Goal: Check status: Check status

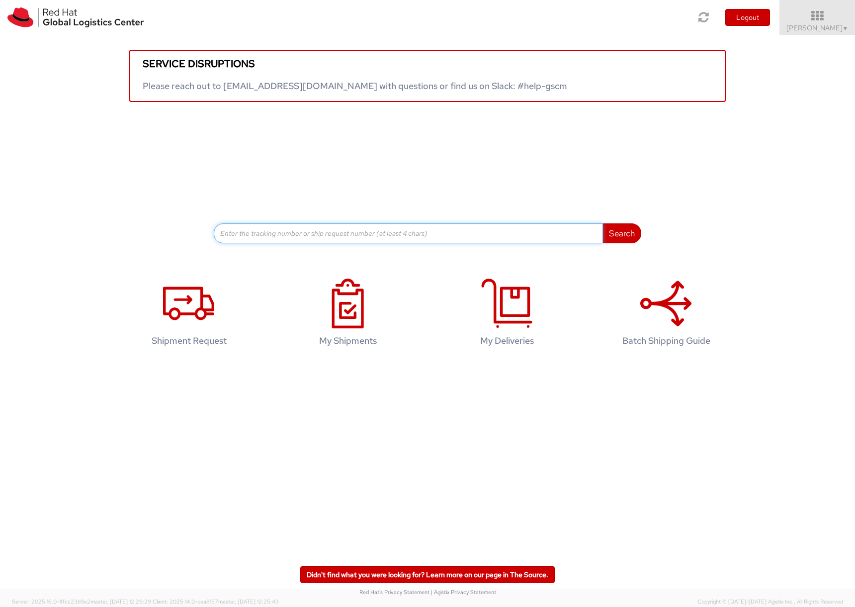
click at [280, 243] on input at bounding box center [408, 233] width 389 height 20
type input "56199587"
click at [603, 223] on button "Search" at bounding box center [622, 233] width 39 height 20
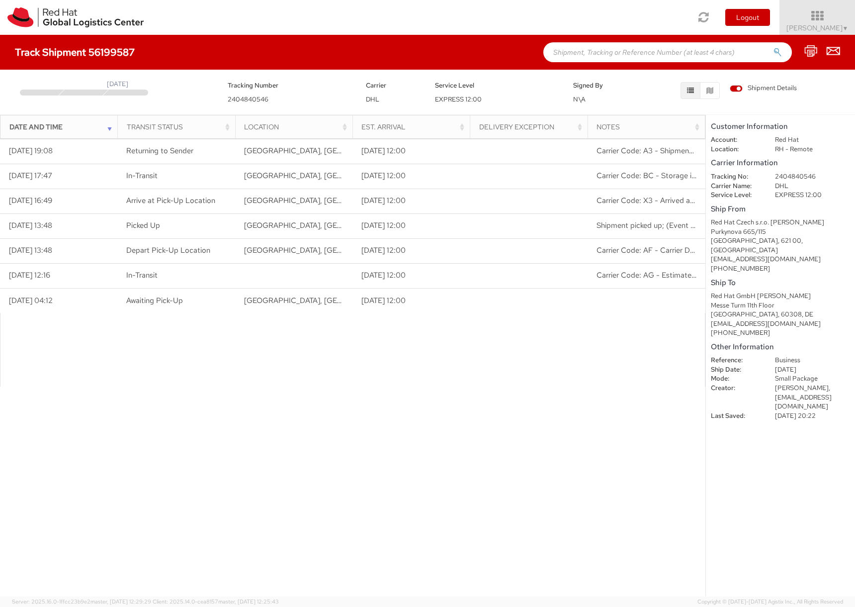
drag, startPoint x: 561, startPoint y: 53, endPoint x: 824, endPoint y: 80, distance: 263.8
click at [561, 53] on input "text" at bounding box center [667, 52] width 249 height 20
type input "56482199"
click at [774, 47] on button "submit" at bounding box center [778, 53] width 8 height 12
